Goal: Check status: Check status

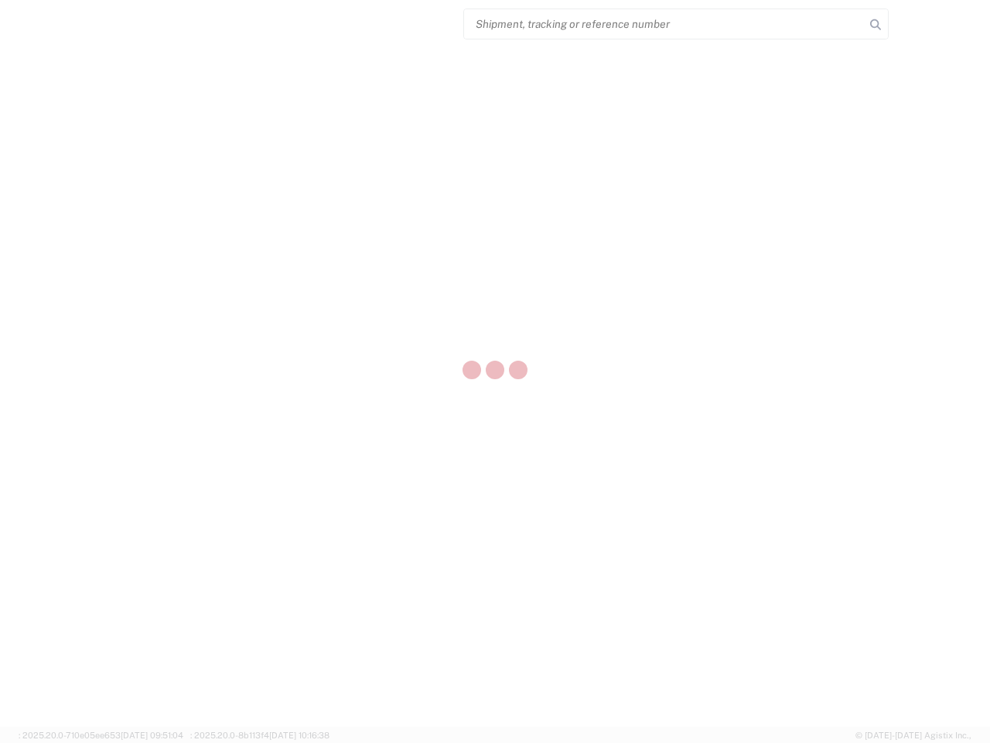
select select "US"
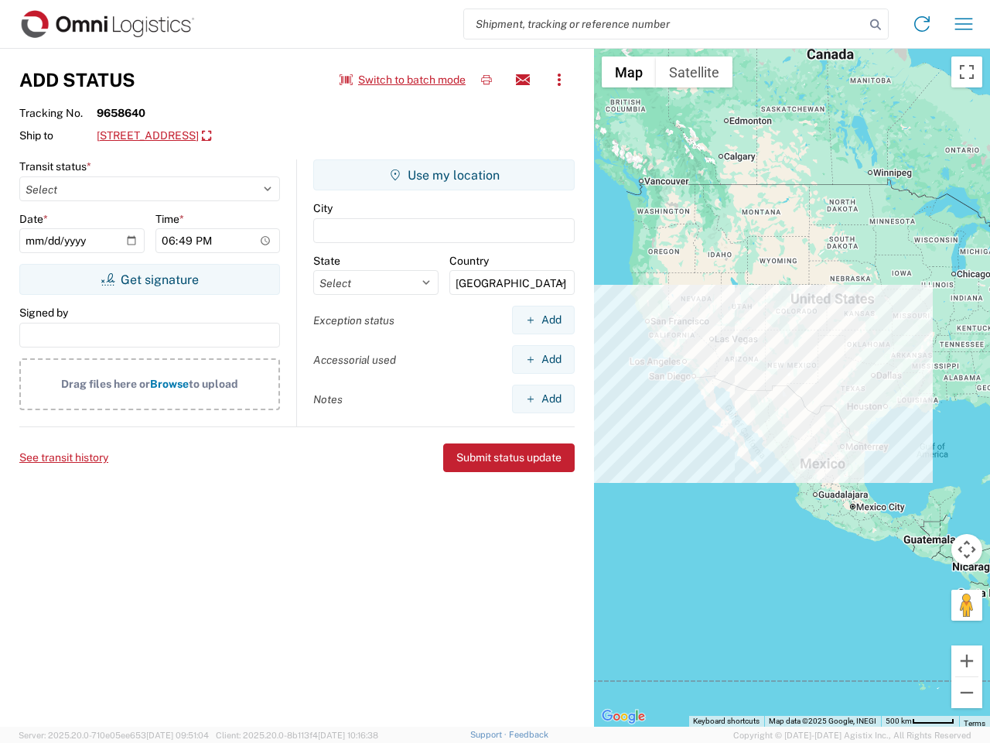
click at [665, 24] on input "search" at bounding box center [664, 23] width 401 height 29
click at [876, 25] on icon at bounding box center [876, 25] width 22 height 22
click at [922, 24] on icon at bounding box center [922, 24] width 25 height 25
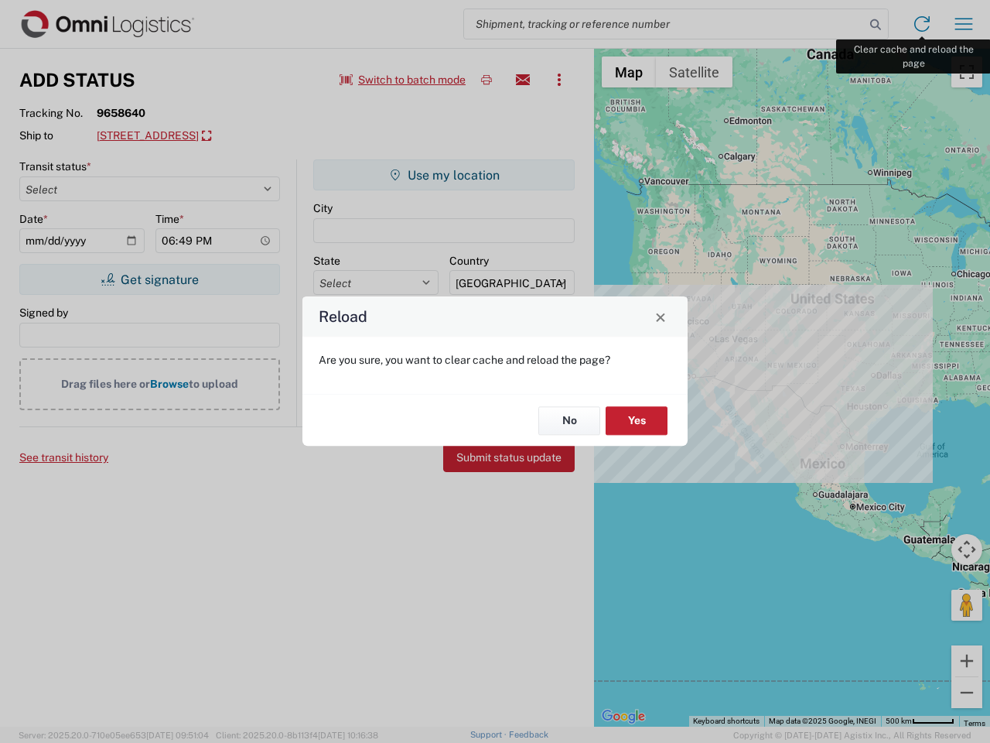
click at [964, 24] on div "Reload Are you sure, you want to clear cache and reload the page? No Yes" at bounding box center [495, 371] width 990 height 743
click at [403, 80] on div "Reload Are you sure, you want to clear cache and reload the page? No Yes" at bounding box center [495, 371] width 990 height 743
click at [487, 80] on div "Reload Are you sure, you want to clear cache and reload the page? No Yes" at bounding box center [495, 371] width 990 height 743
click at [523, 80] on div "Reload Are you sure, you want to clear cache and reload the page? No Yes" at bounding box center [495, 371] width 990 height 743
click at [559, 80] on div "Reload Are you sure, you want to clear cache and reload the page? No Yes" at bounding box center [495, 371] width 990 height 743
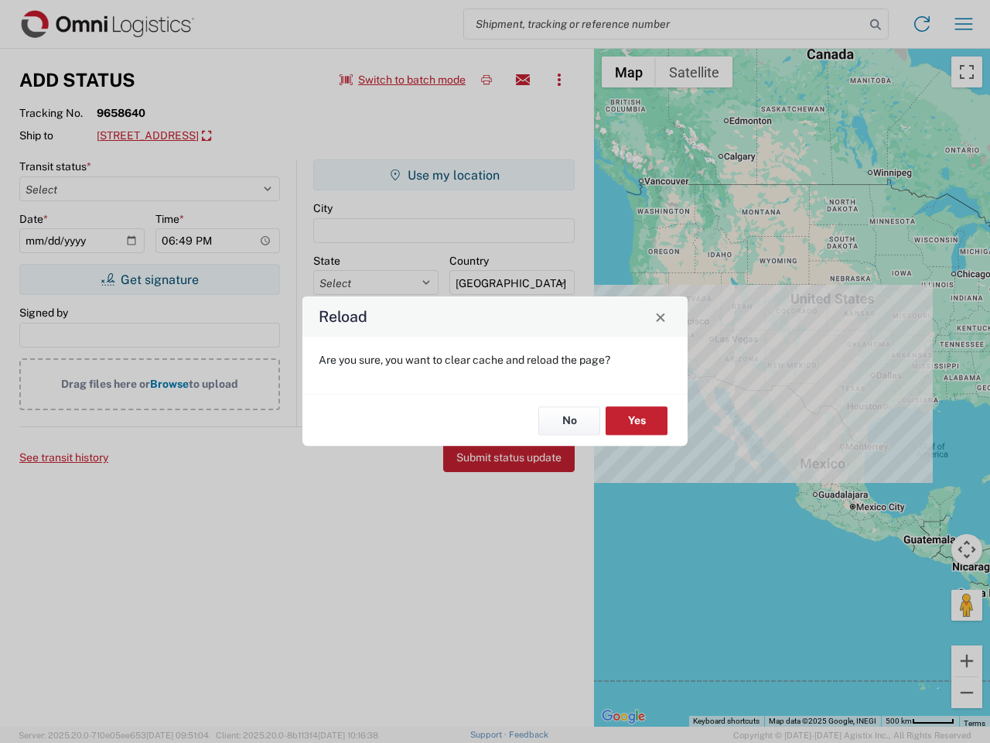
click at [220, 136] on div "Reload Are you sure, you want to clear cache and reload the page? No Yes" at bounding box center [495, 371] width 990 height 743
click at [149, 279] on div "Reload Are you sure, you want to clear cache and reload the page? No Yes" at bounding box center [495, 371] width 990 height 743
